Goal: Task Accomplishment & Management: Manage account settings

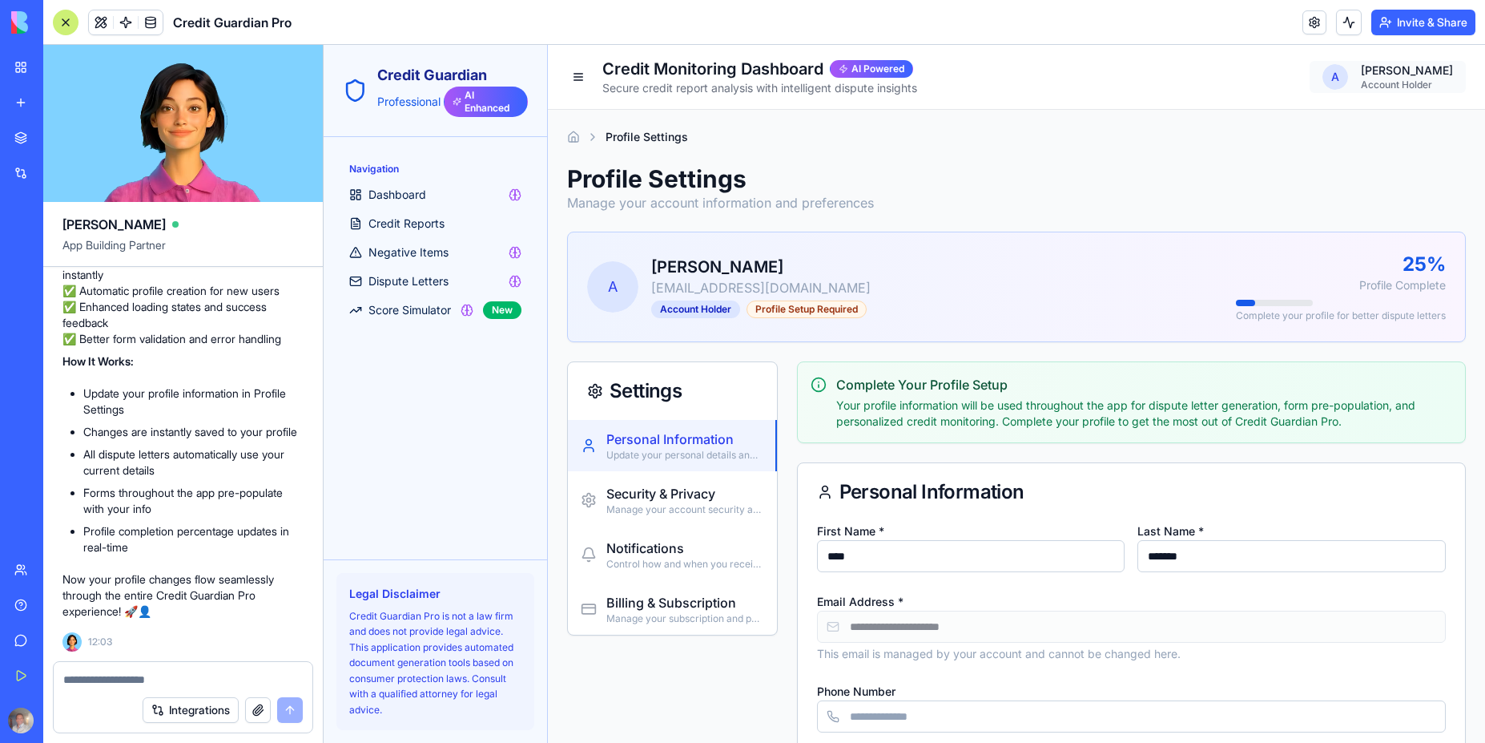
click at [1346, 115] on link "Profile Settings" at bounding box center [1364, 113] width 159 height 16
click at [1340, 115] on link "Profile Settings" at bounding box center [1364, 113] width 159 height 16
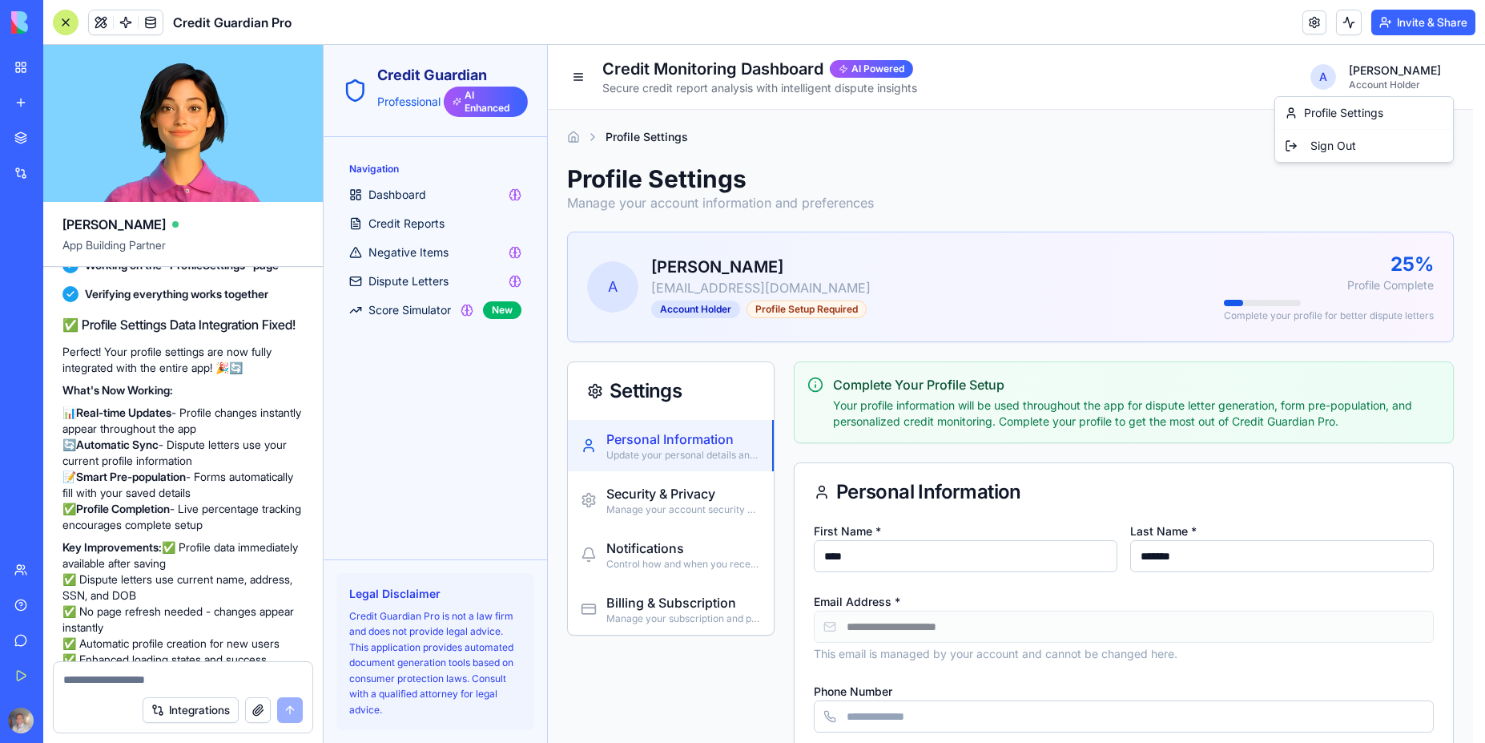
scroll to position [7037, 0]
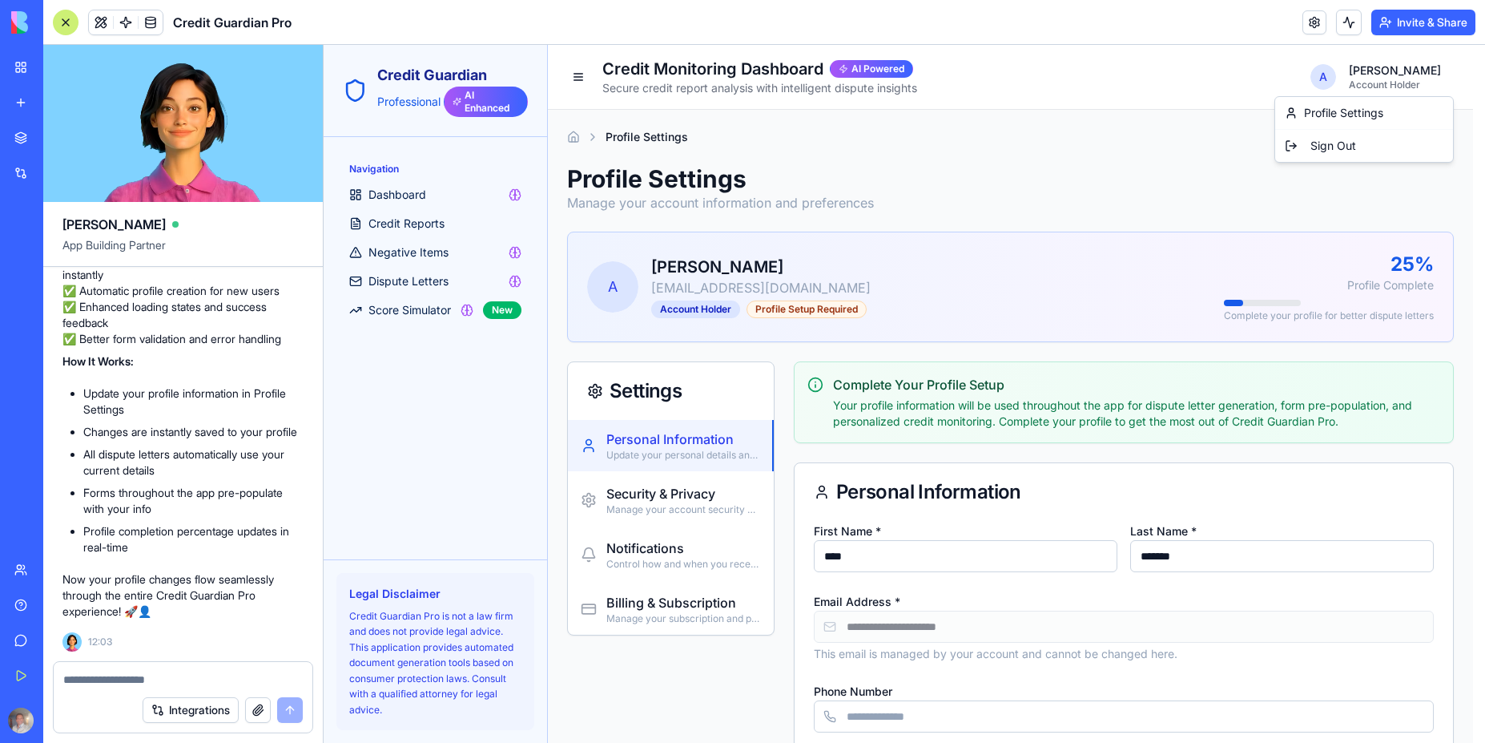
click at [1345, 118] on link "Profile Settings" at bounding box center [1364, 113] width 159 height 16
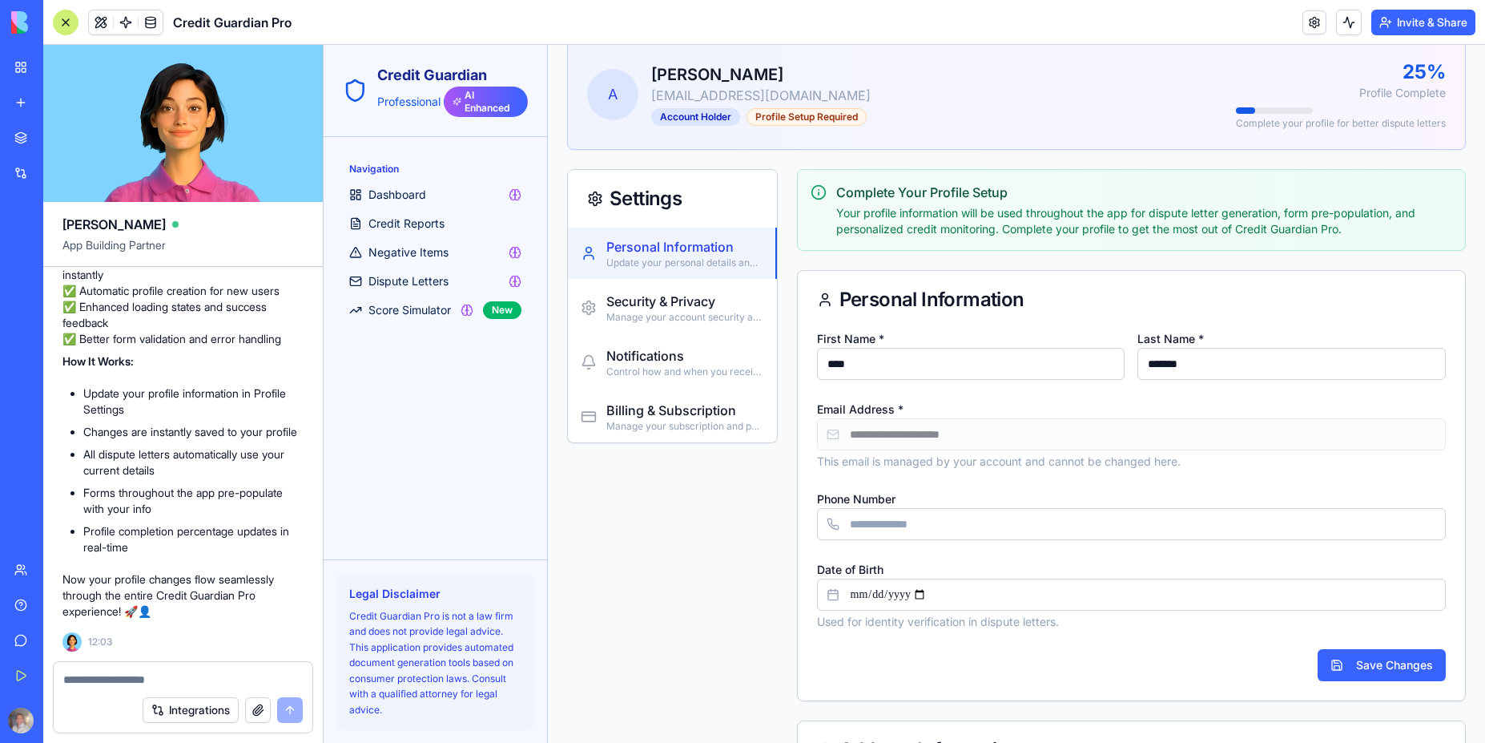
scroll to position [0, 0]
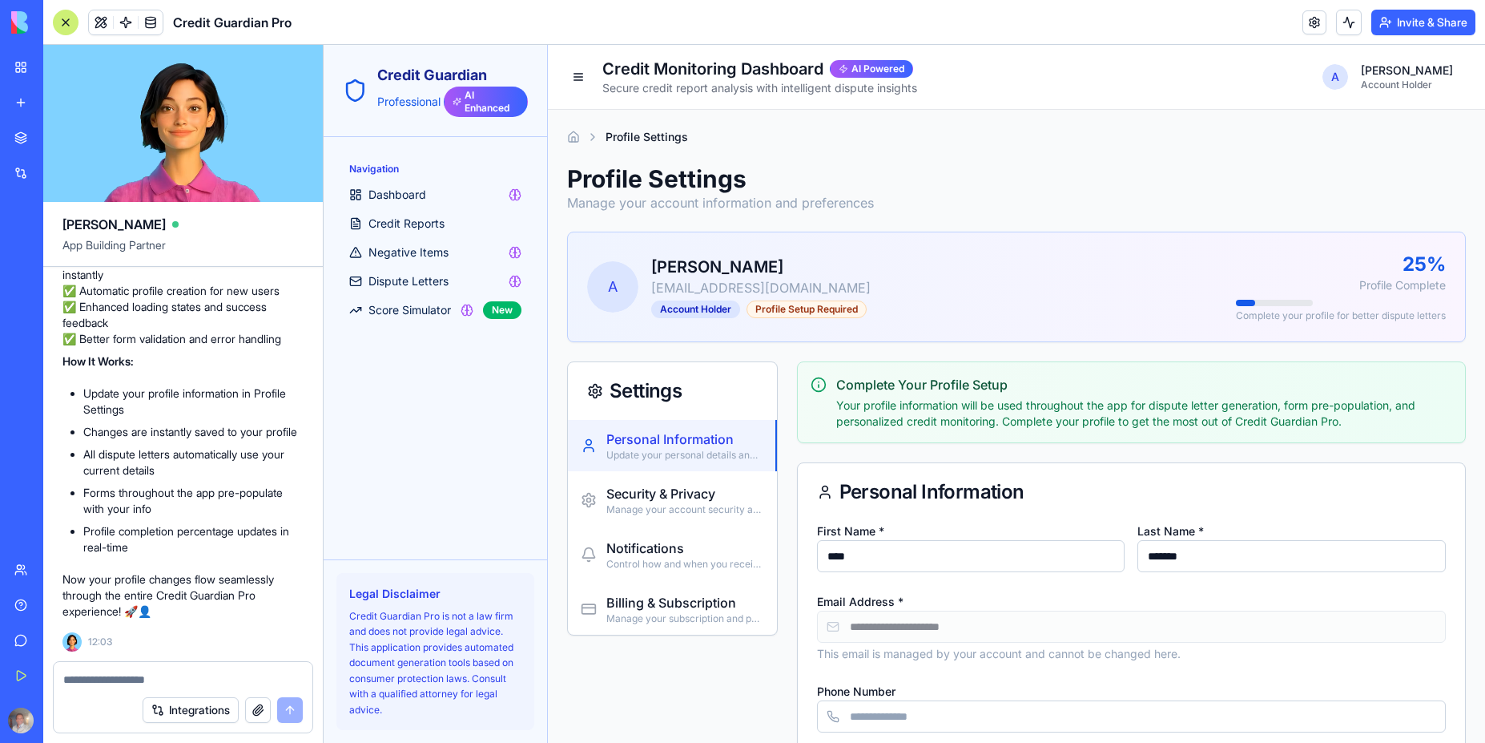
click at [929, 559] on input "****" at bounding box center [971, 556] width 308 height 32
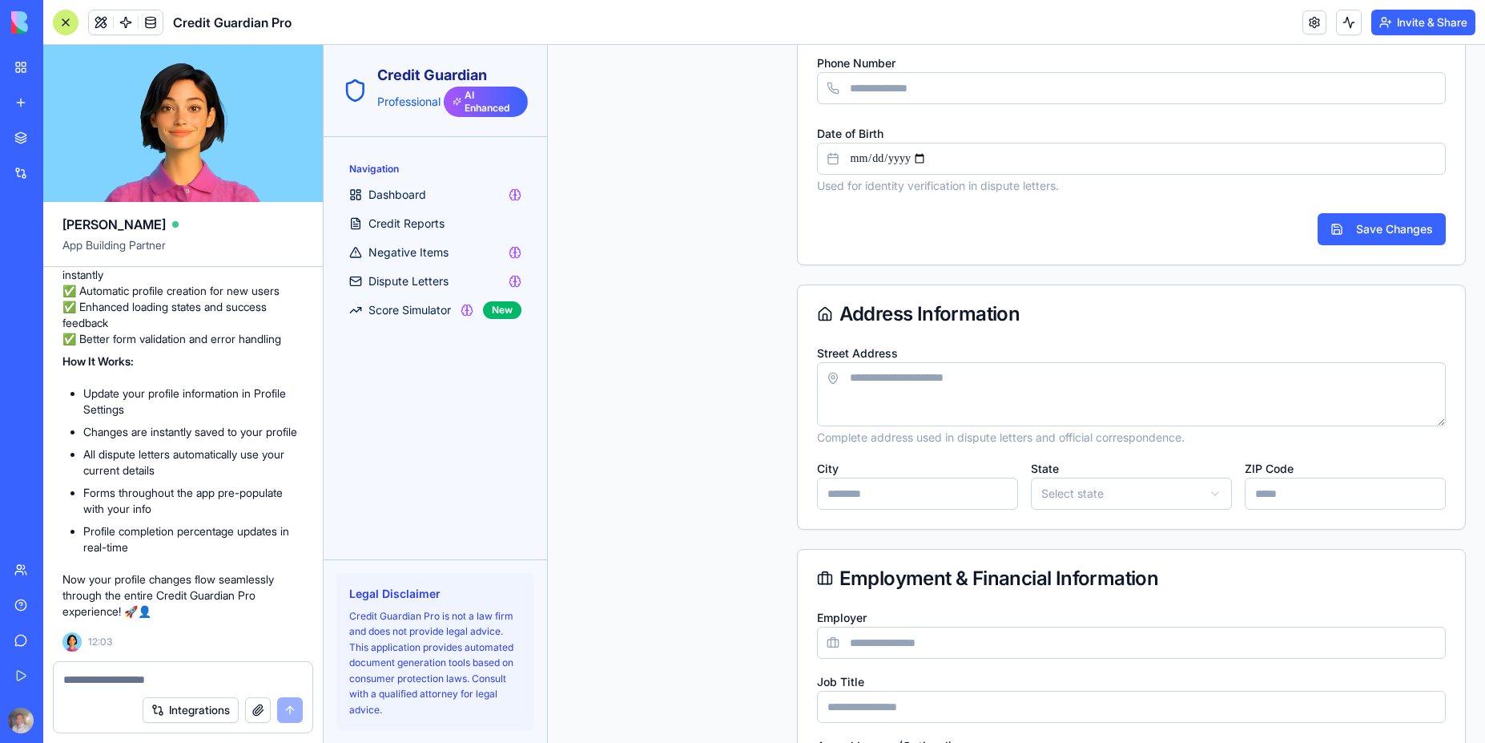
scroll to position [625, 0]
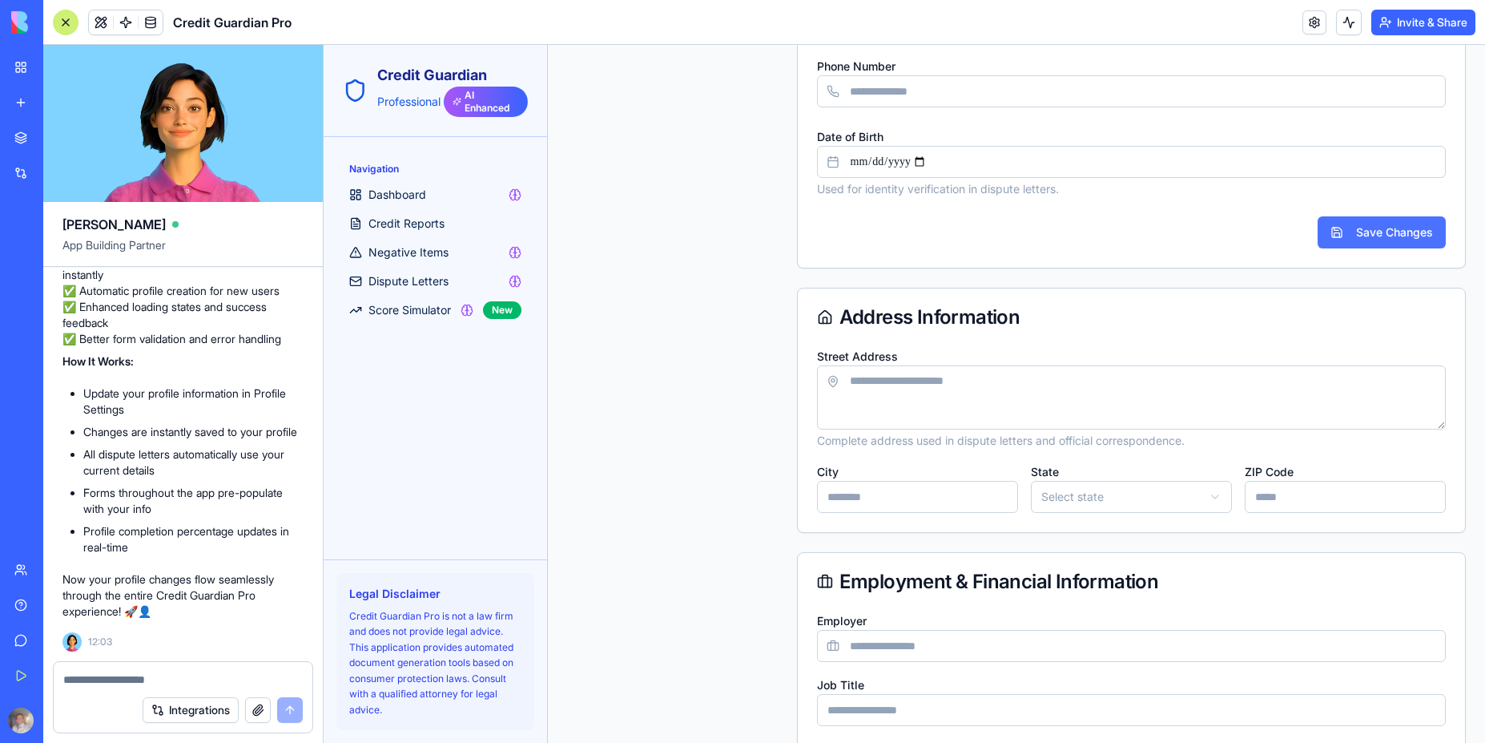
type input "*********"
click at [1372, 231] on button "Save Changes" at bounding box center [1382, 232] width 128 height 32
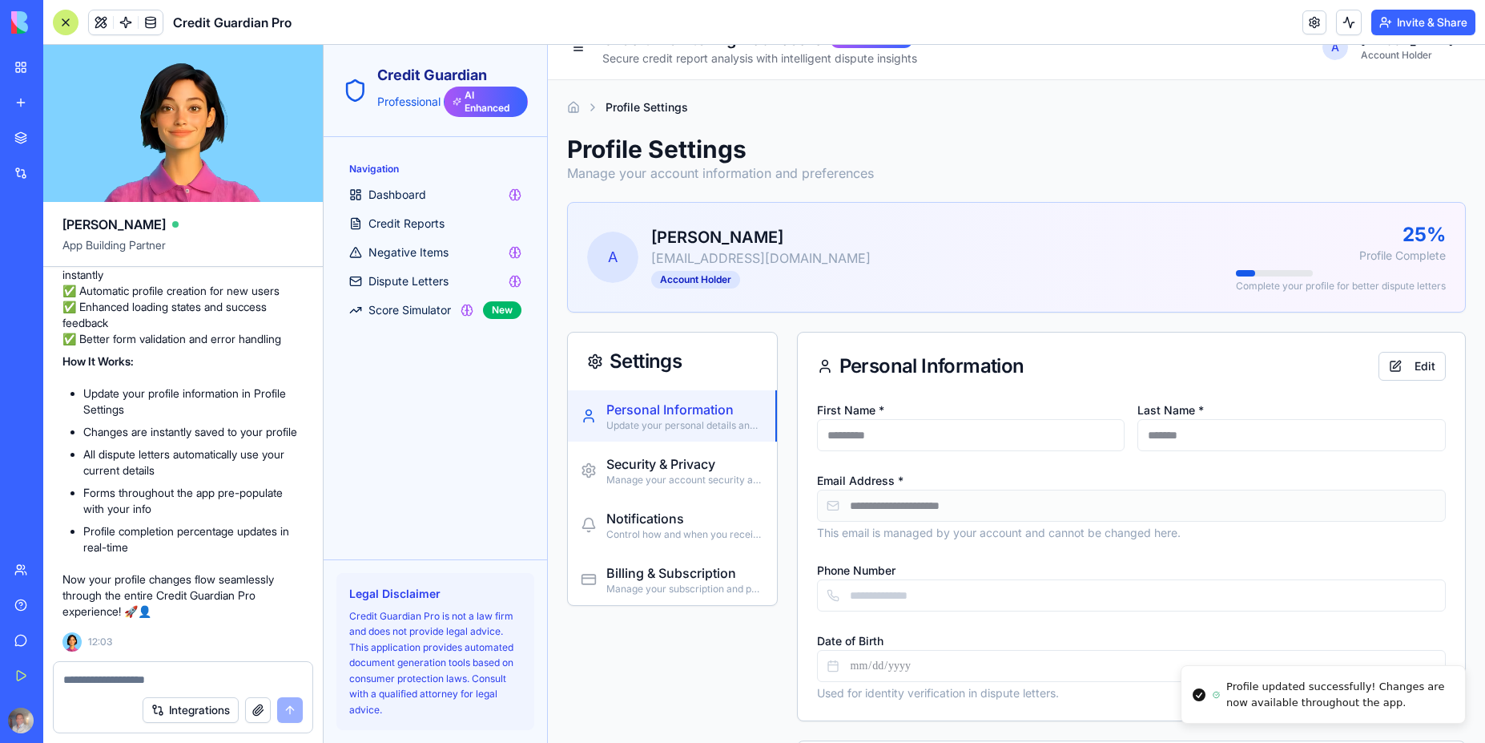
scroll to position [0, 0]
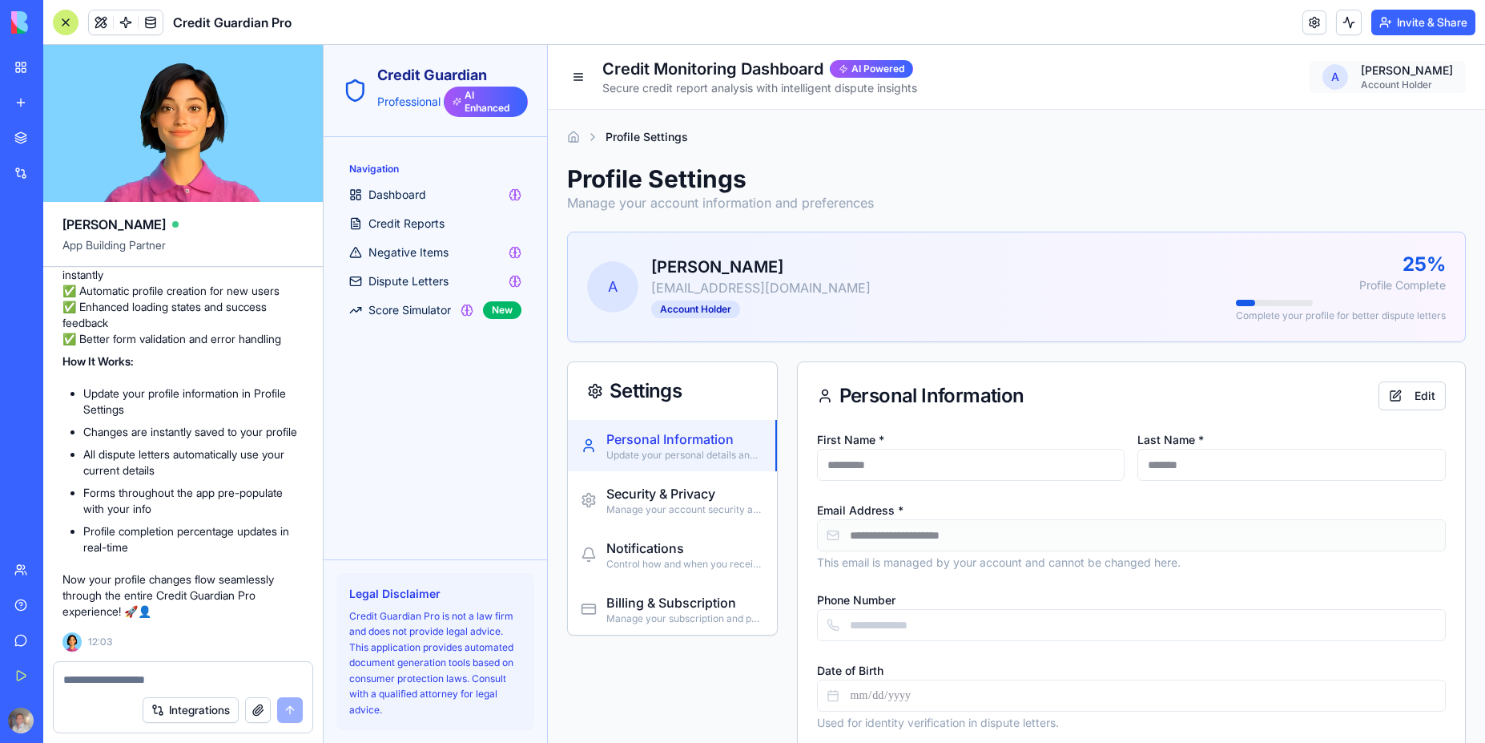
click at [1355, 111] on link "Profile Settings" at bounding box center [1364, 113] width 159 height 16
click at [398, 199] on span "Dashboard" at bounding box center [398, 195] width 58 height 16
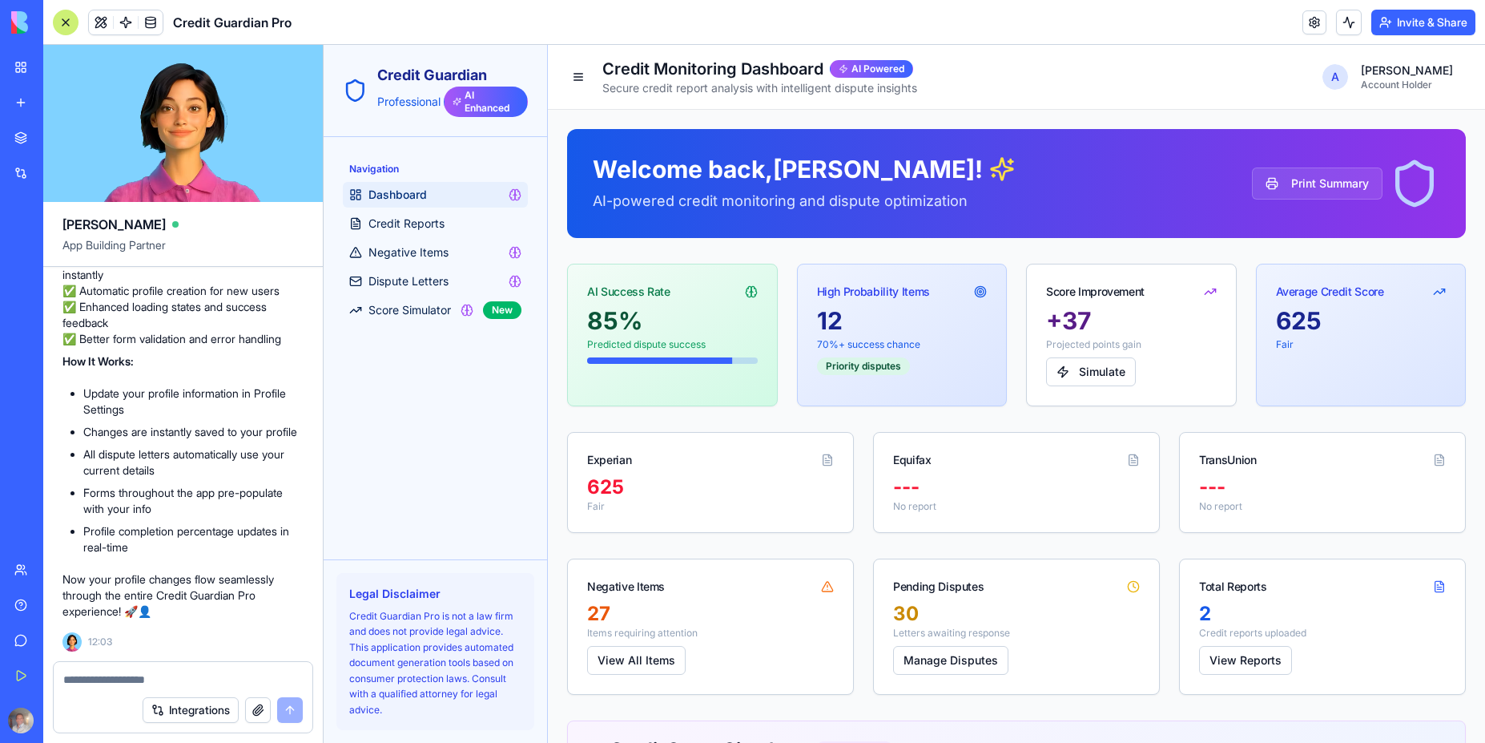
click at [1078, 75] on div "Credit Monitoring Dashboard AI Powered Secure credit report analysis with intel…" at bounding box center [1016, 77] width 899 height 38
click at [870, 69] on div "AI Powered" at bounding box center [871, 69] width 83 height 18
click at [571, 79] on button at bounding box center [578, 77] width 22 height 22
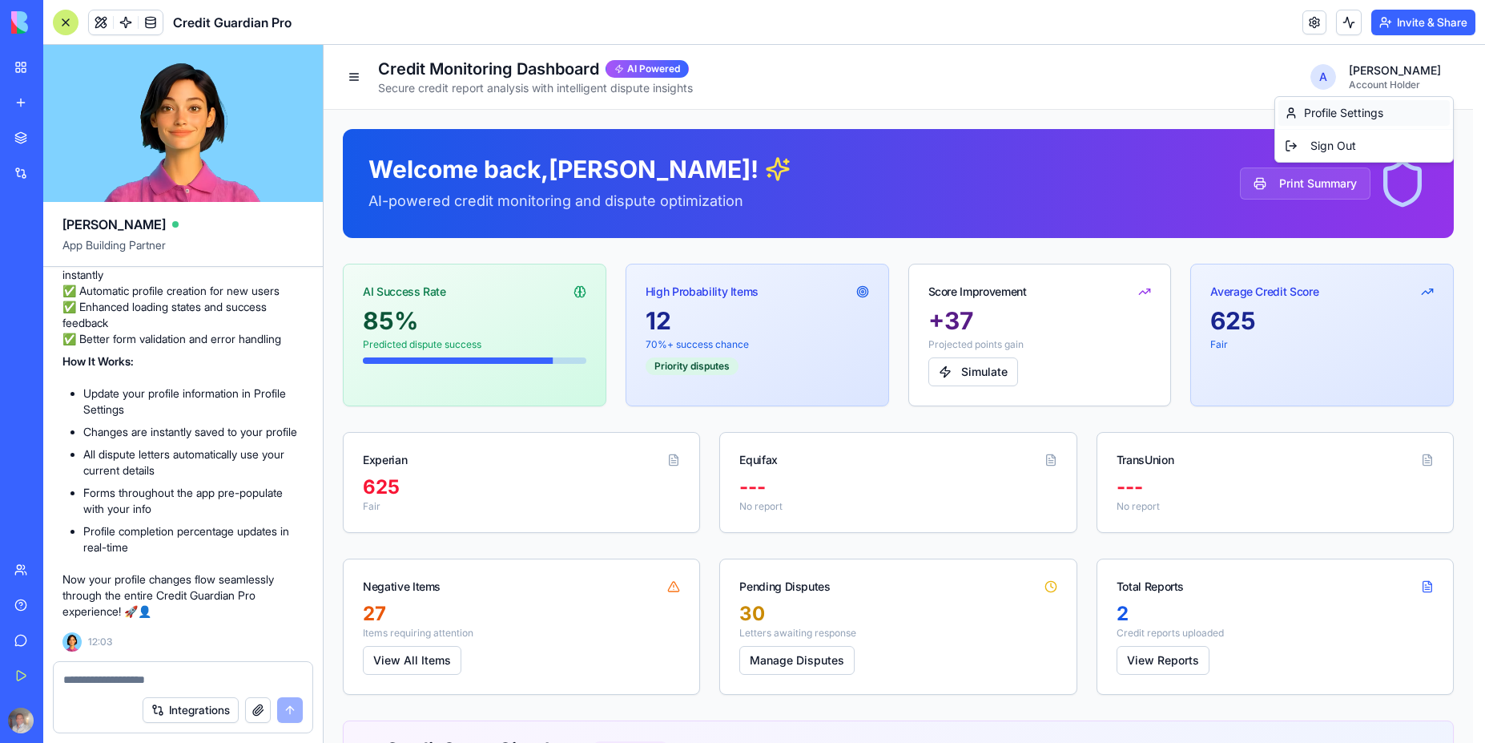
click at [1332, 112] on link "Profile Settings" at bounding box center [1364, 113] width 159 height 16
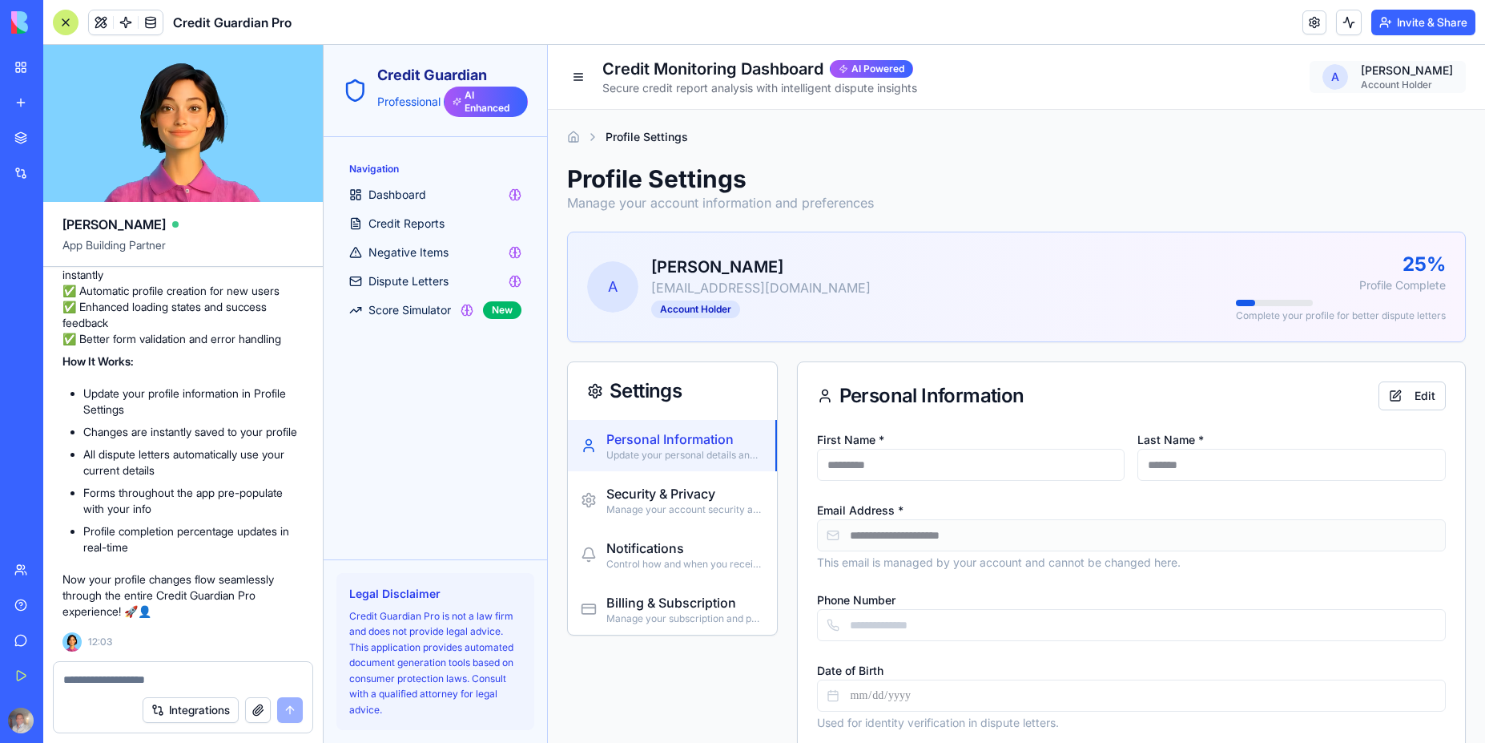
click at [129, 684] on textarea at bounding box center [183, 679] width 240 height 16
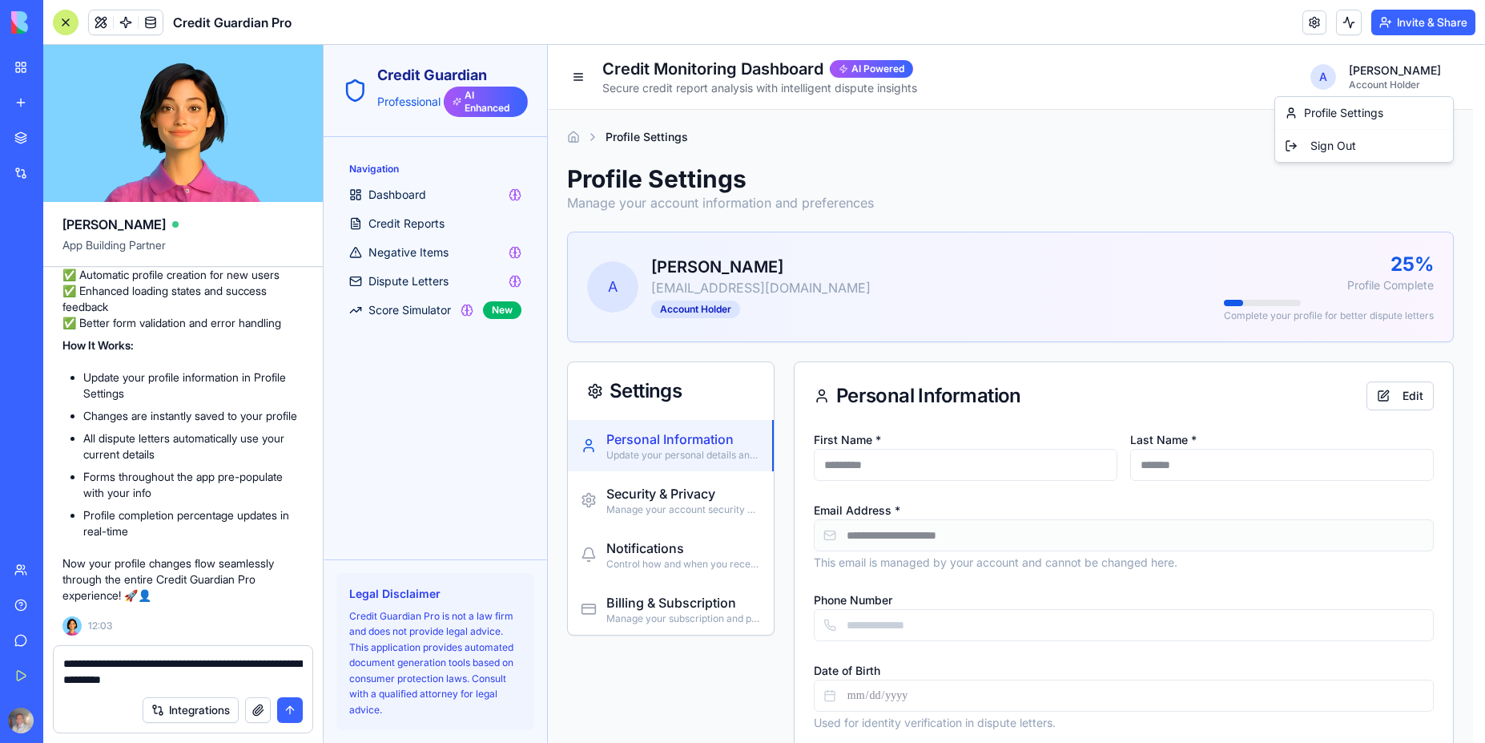
type textarea "**********"
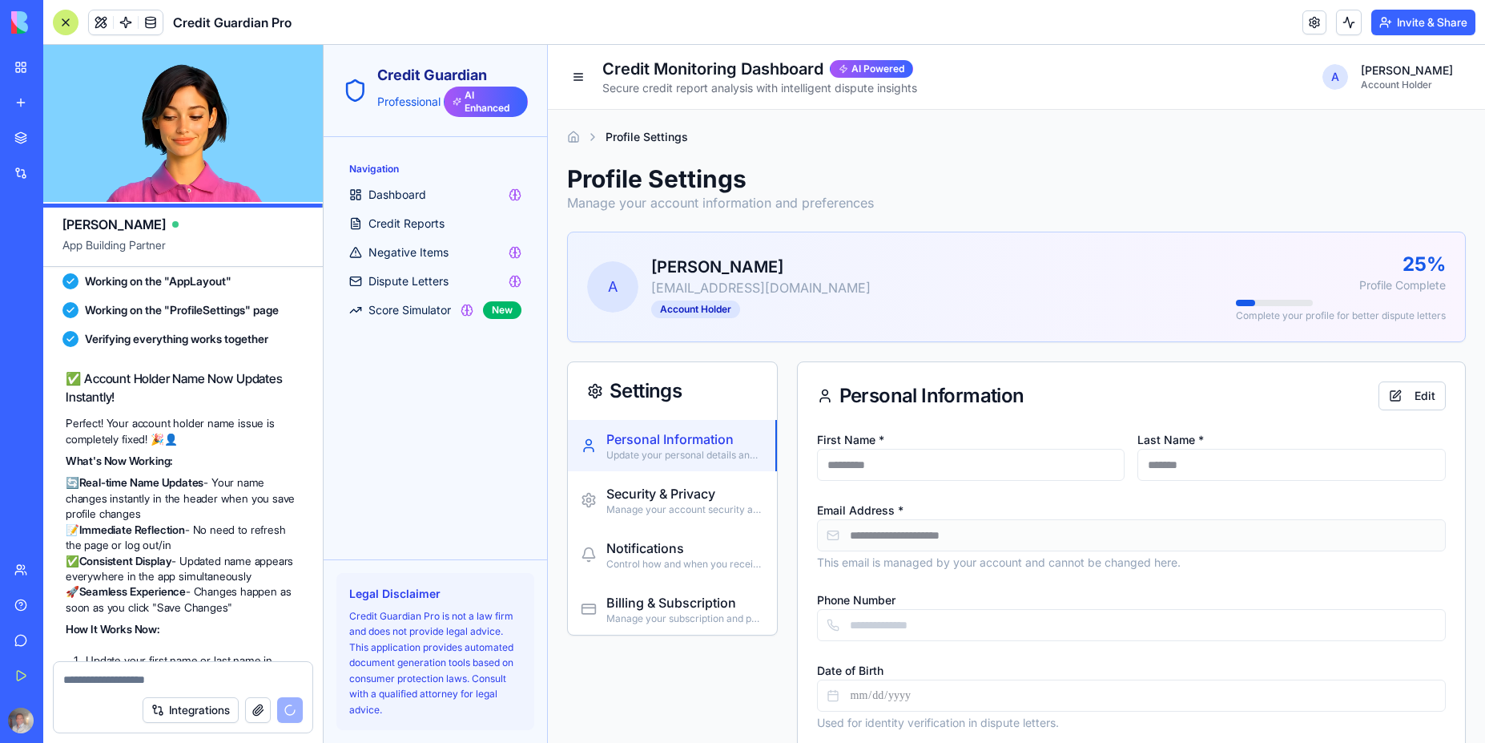
scroll to position [8076, 0]
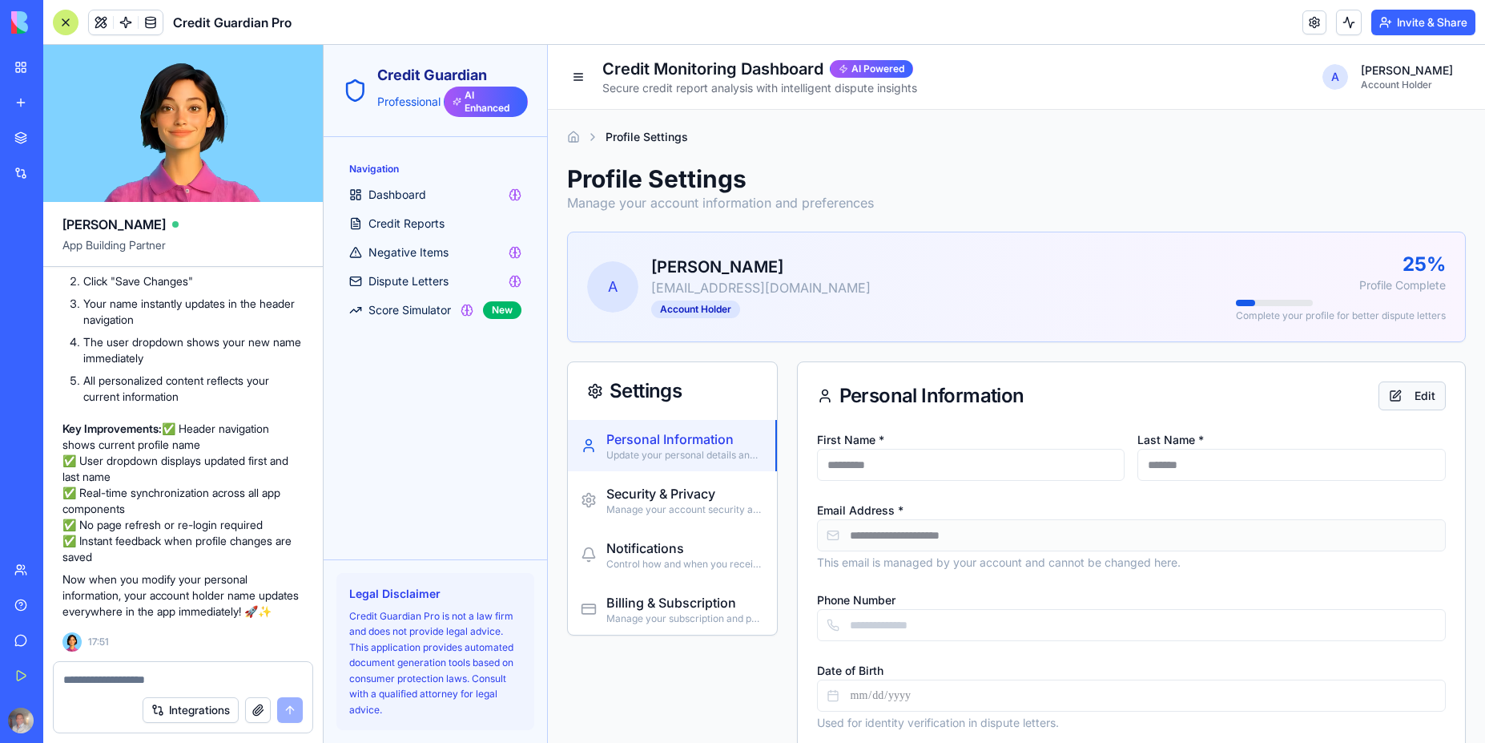
click at [1419, 389] on button "Edit" at bounding box center [1412, 395] width 67 height 29
click at [999, 281] on div "A [PERSON_NAME] [PERSON_NAME][EMAIL_ADDRESS][DOMAIN_NAME] Account Holder 25 % P…" at bounding box center [1016, 287] width 859 height 71
click at [59, 672] on div "Get Started" at bounding box center [48, 675] width 21 height 16
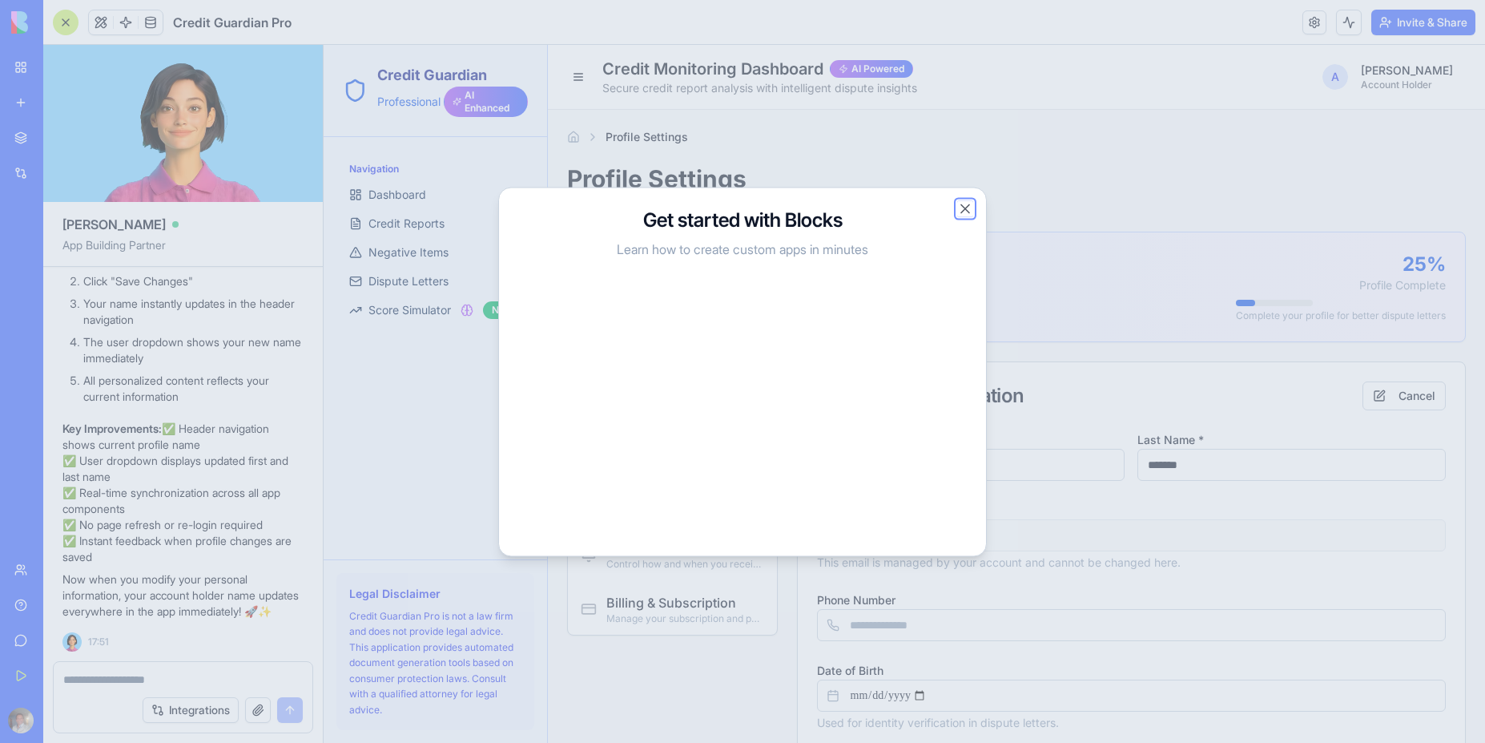
click at [969, 209] on button "Close" at bounding box center [965, 208] width 16 height 16
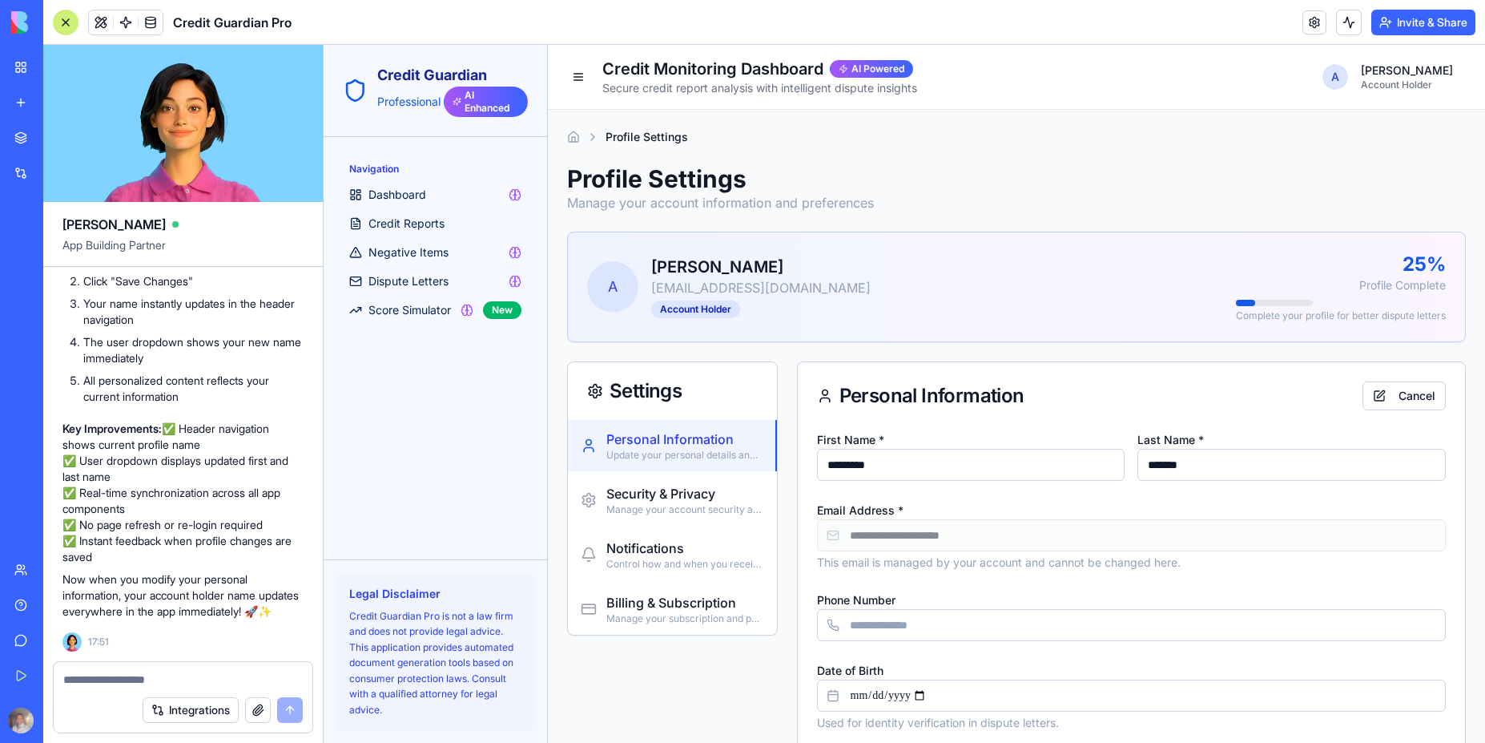
click at [239, 687] on div "Integrations" at bounding box center [183, 709] width 259 height 45
